Goal: Information Seeking & Learning: Find contact information

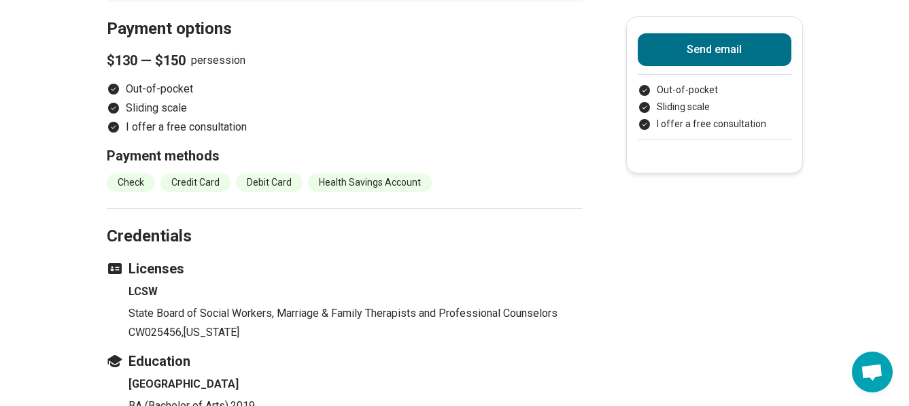
scroll to position [1504, 0]
drag, startPoint x: 186, startPoint y: 238, endPoint x: 129, endPoint y: 239, distance: 57.8
click at [129, 283] on ul "LCSW State Board of Social Workers, Marriage & Family Therapists and Profession…" at bounding box center [345, 311] width 476 height 57
copy p "CW025456"
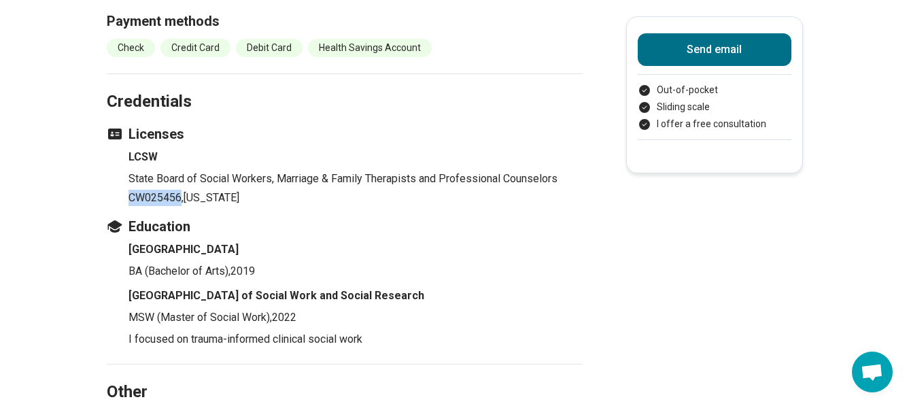
scroll to position [1640, 0]
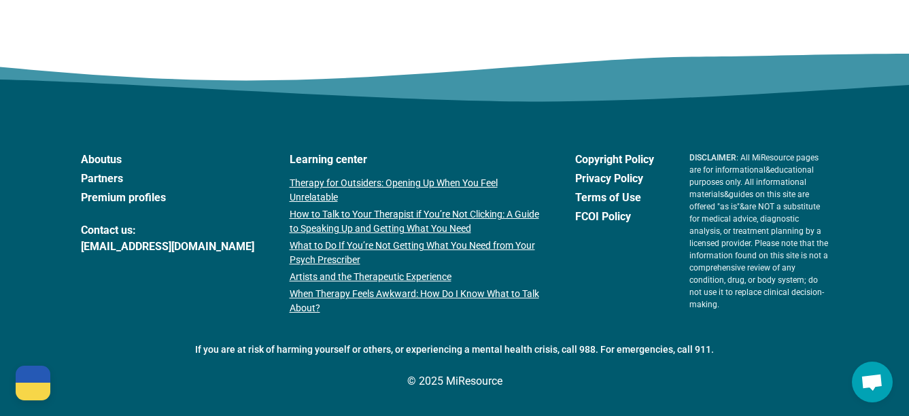
scroll to position [2499, 0]
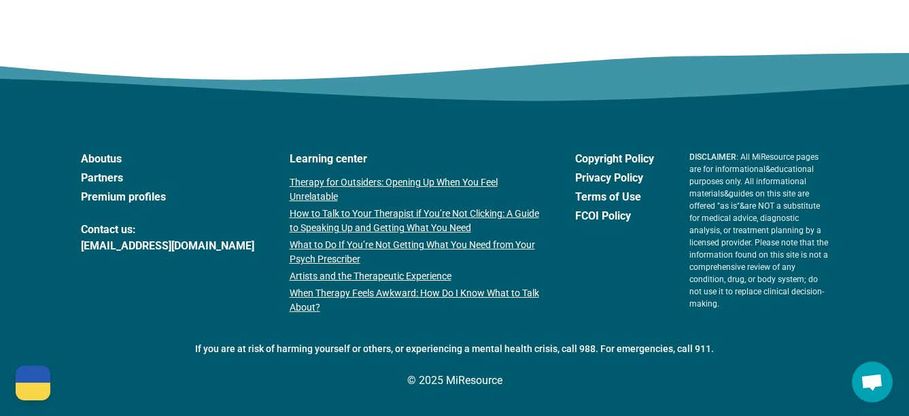
click at [106, 156] on link "About us" at bounding box center [167, 159] width 173 height 16
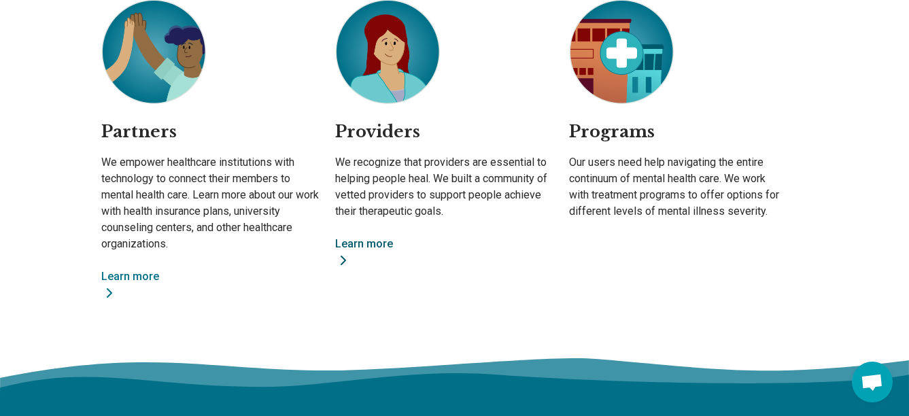
scroll to position [1057, 0]
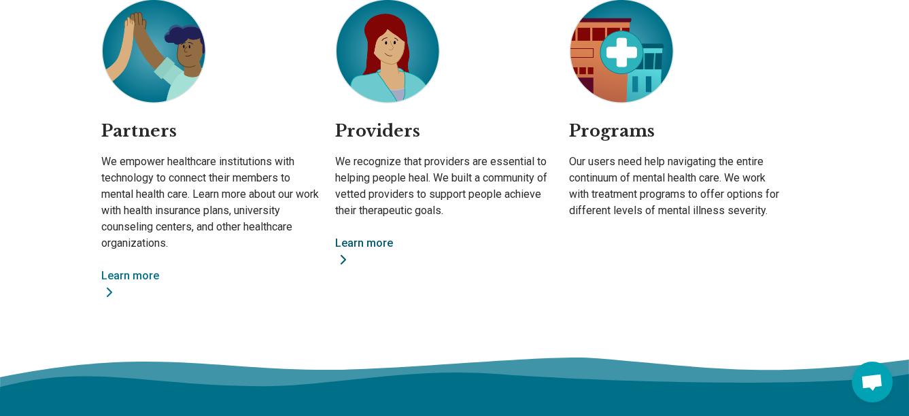
click at [360, 241] on link "Learn more" at bounding box center [444, 251] width 218 height 33
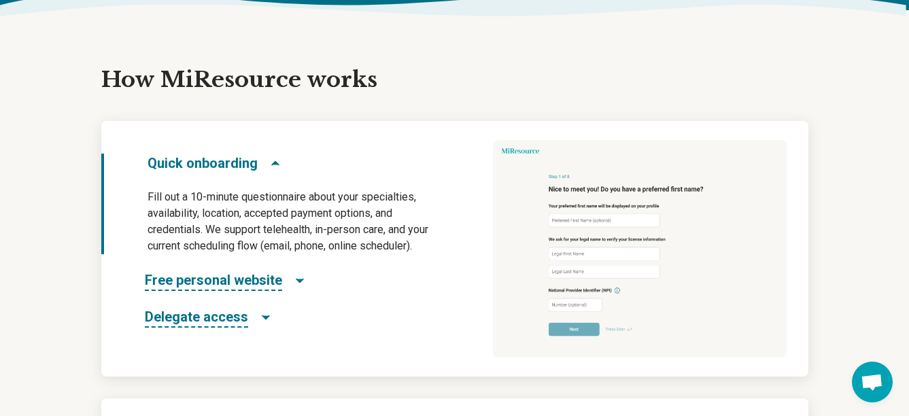
scroll to position [629, 0]
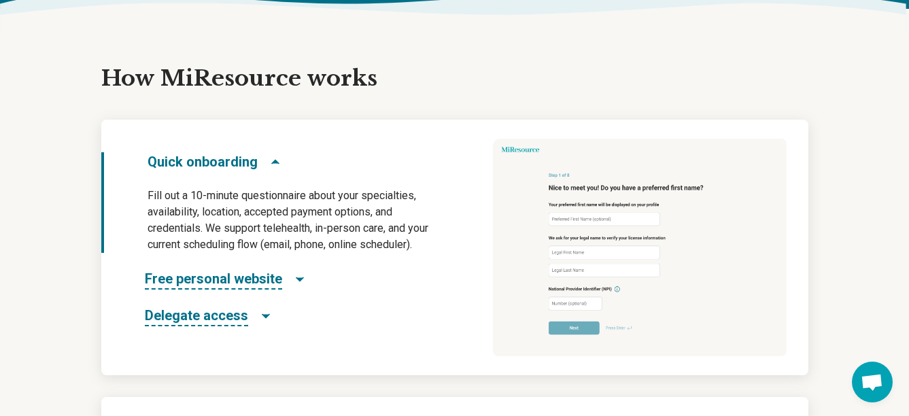
click at [263, 315] on icon "Delegate access" at bounding box center [266, 316] width 7 height 3
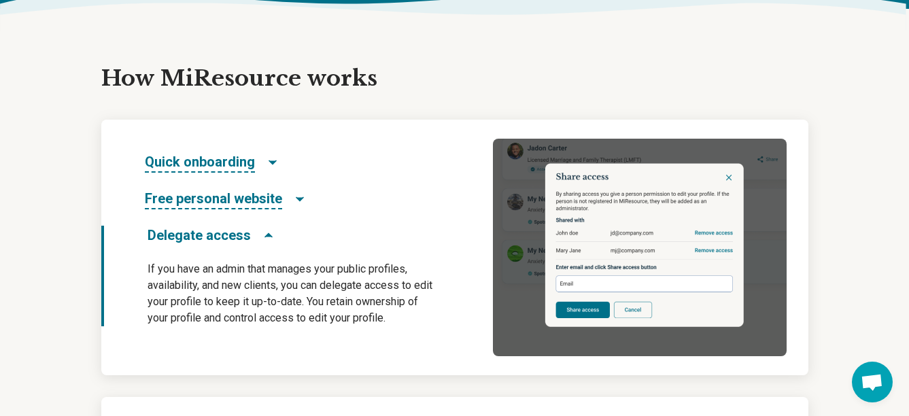
click at [266, 237] on icon "Delegate access" at bounding box center [268, 235] width 7 height 3
click at [297, 201] on icon "Free personal website" at bounding box center [300, 199] width 7 height 3
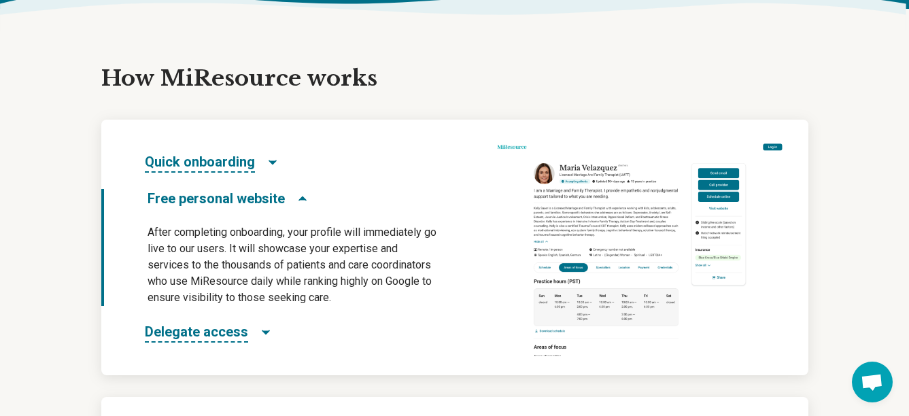
click at [273, 162] on icon "Quick onboarding" at bounding box center [273, 163] width 14 height 14
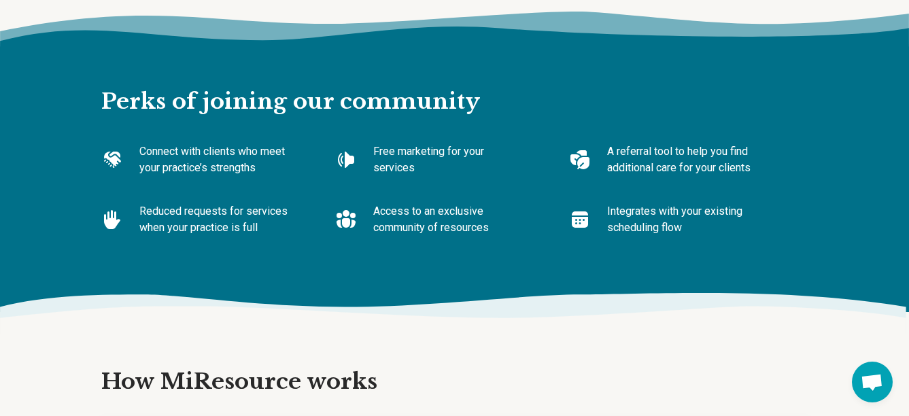
scroll to position [325, 0]
